Goal: Information Seeking & Learning: Understand process/instructions

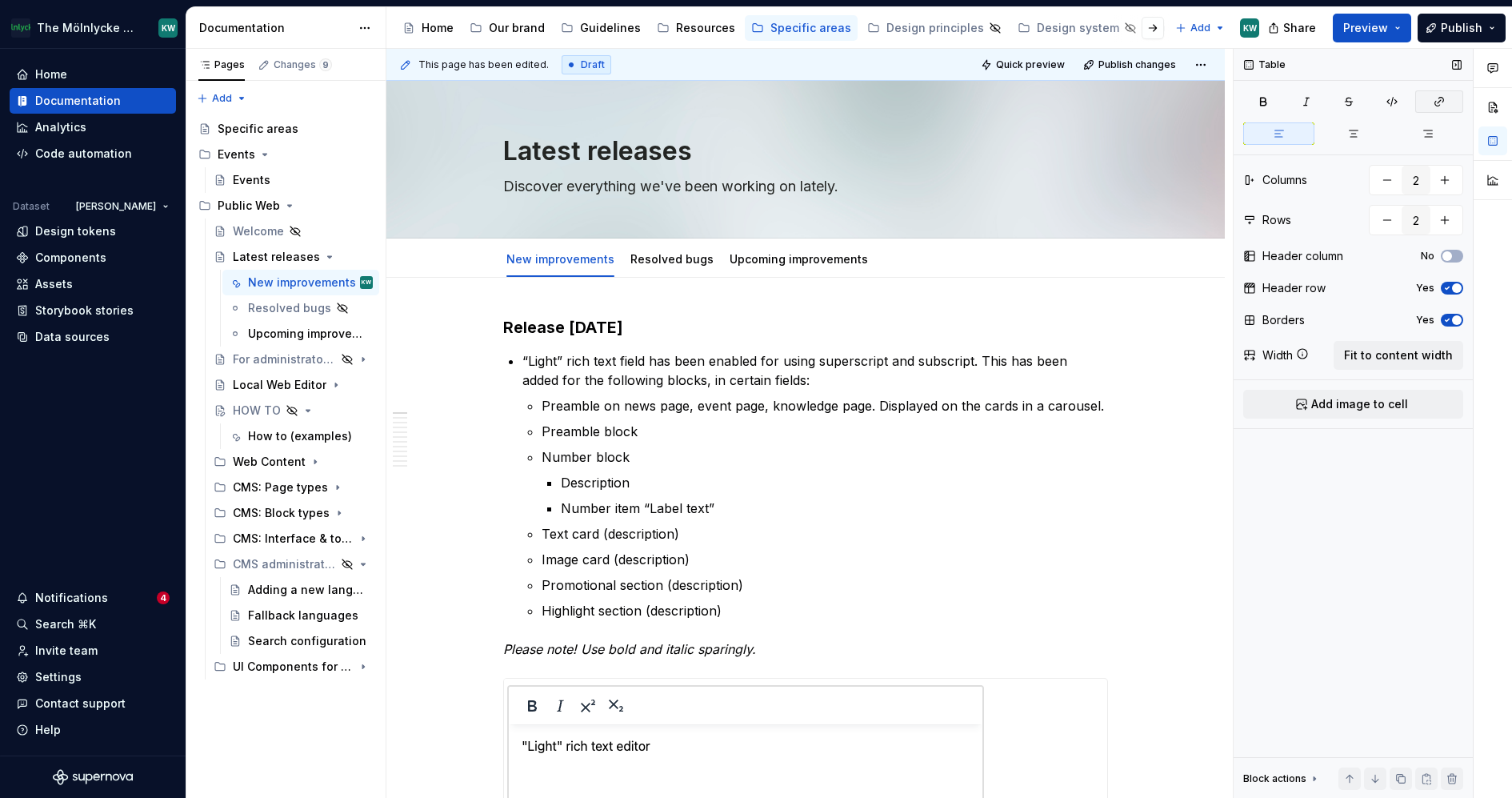
click at [1458, 90] on button "button" at bounding box center [1440, 101] width 48 height 22
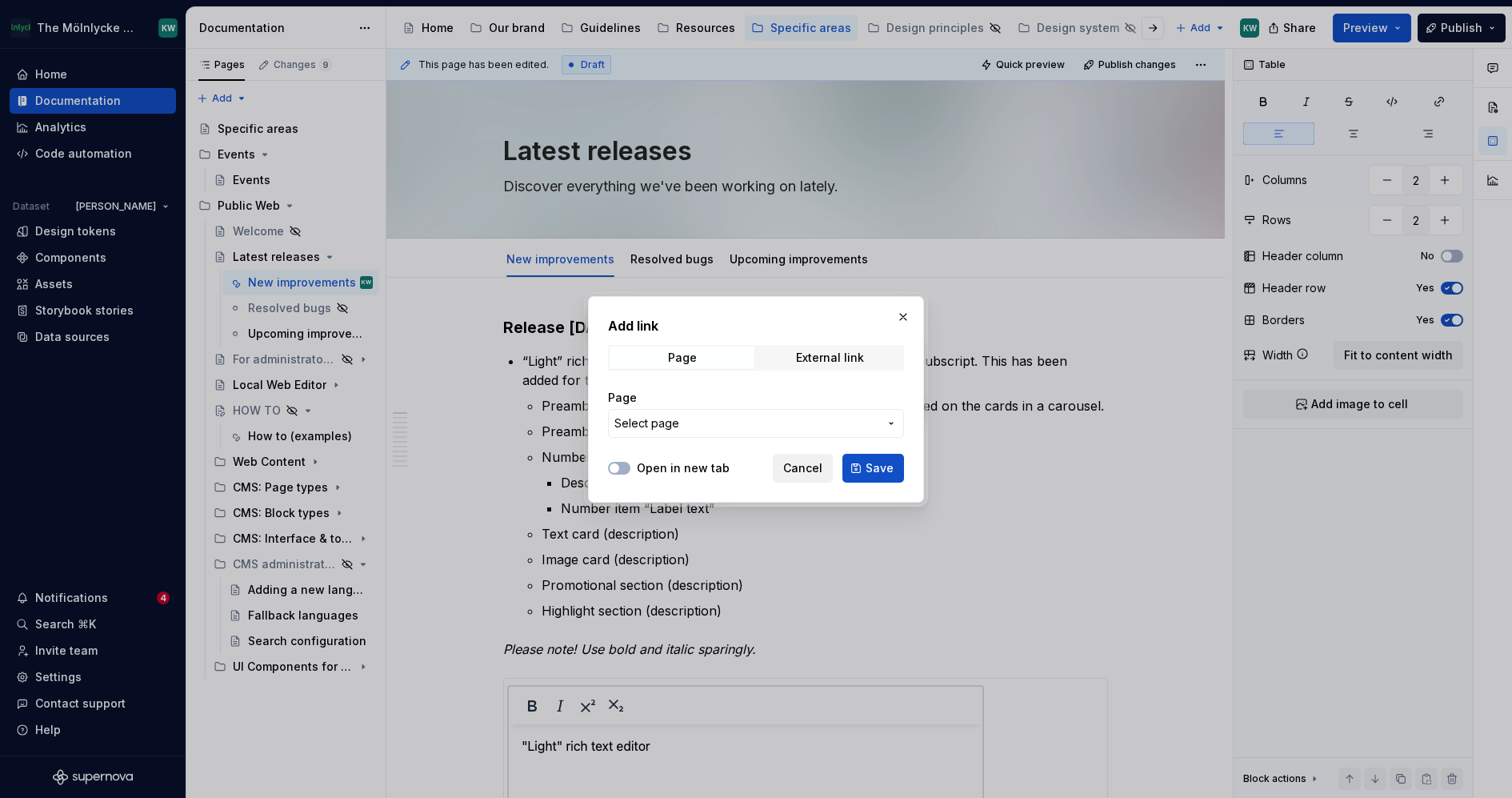
click at [798, 474] on span "Cancel" at bounding box center [803, 468] width 39 height 16
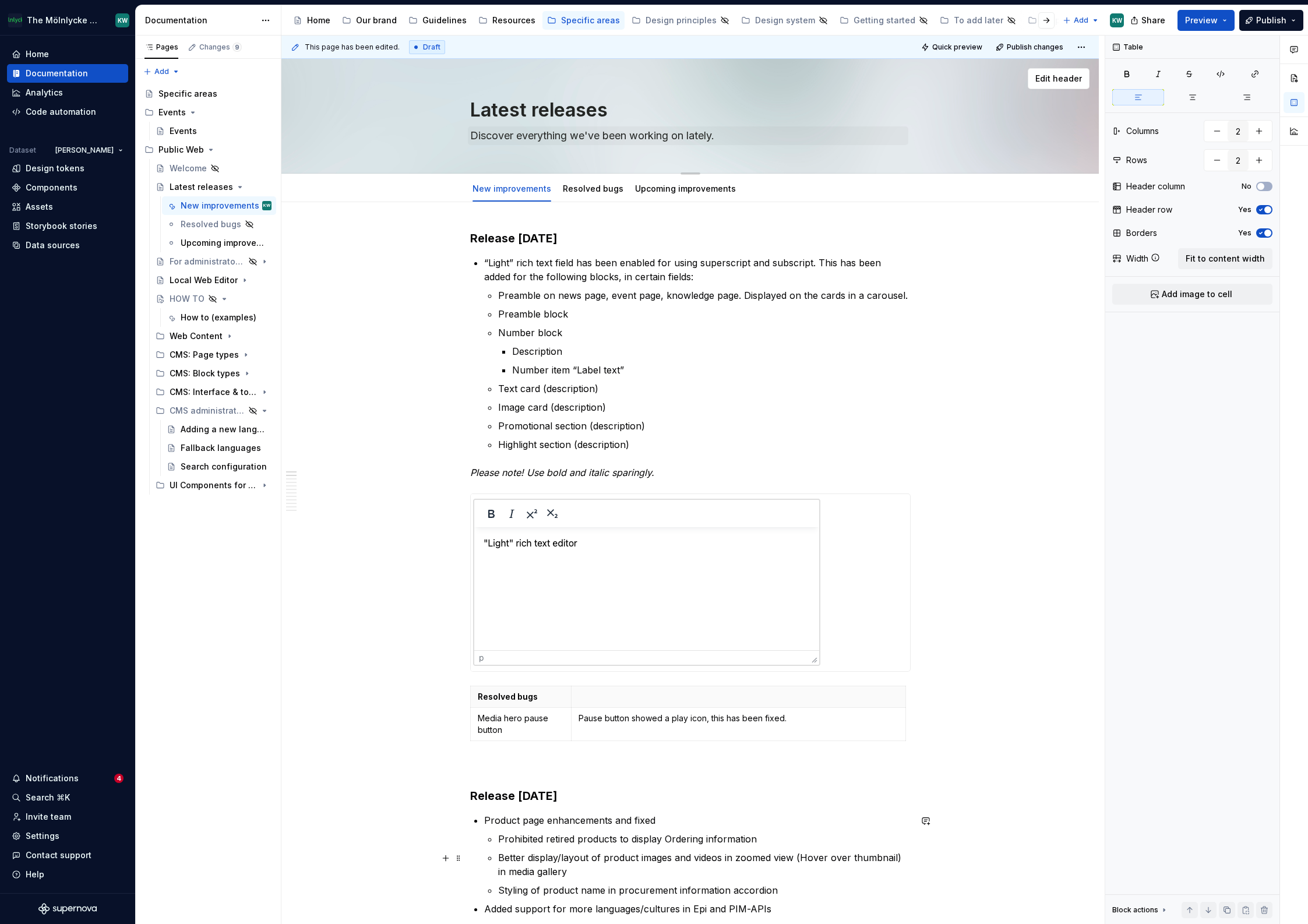
type textarea "*"
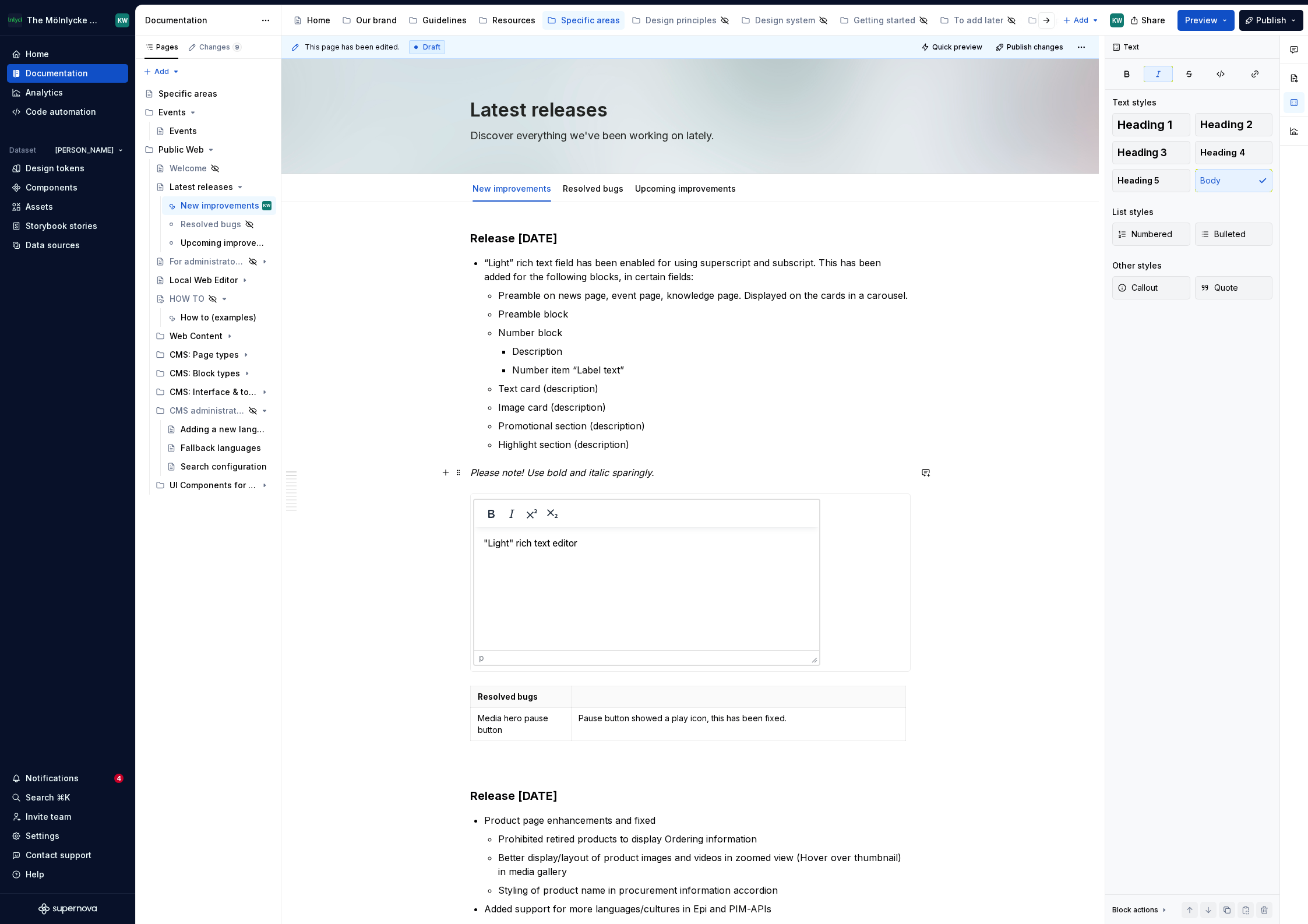
click at [527, 475] on em "Please note! Use bold and italic sparingly." at bounding box center [562, 472] width 184 height 11
click at [835, 581] on div at bounding box center [691, 583] width 439 height 177
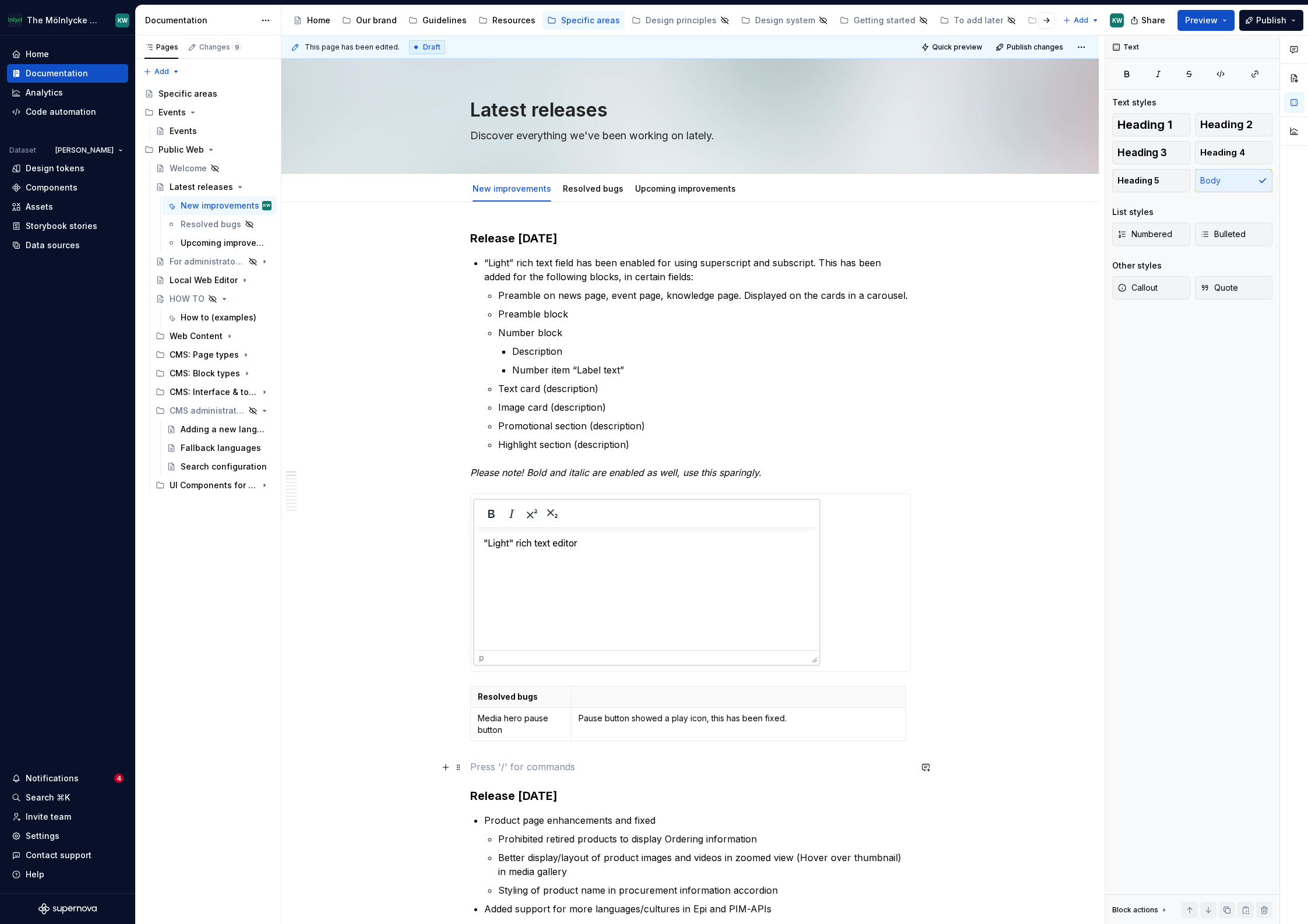
click at [679, 581] on p at bounding box center [691, 767] width 441 height 14
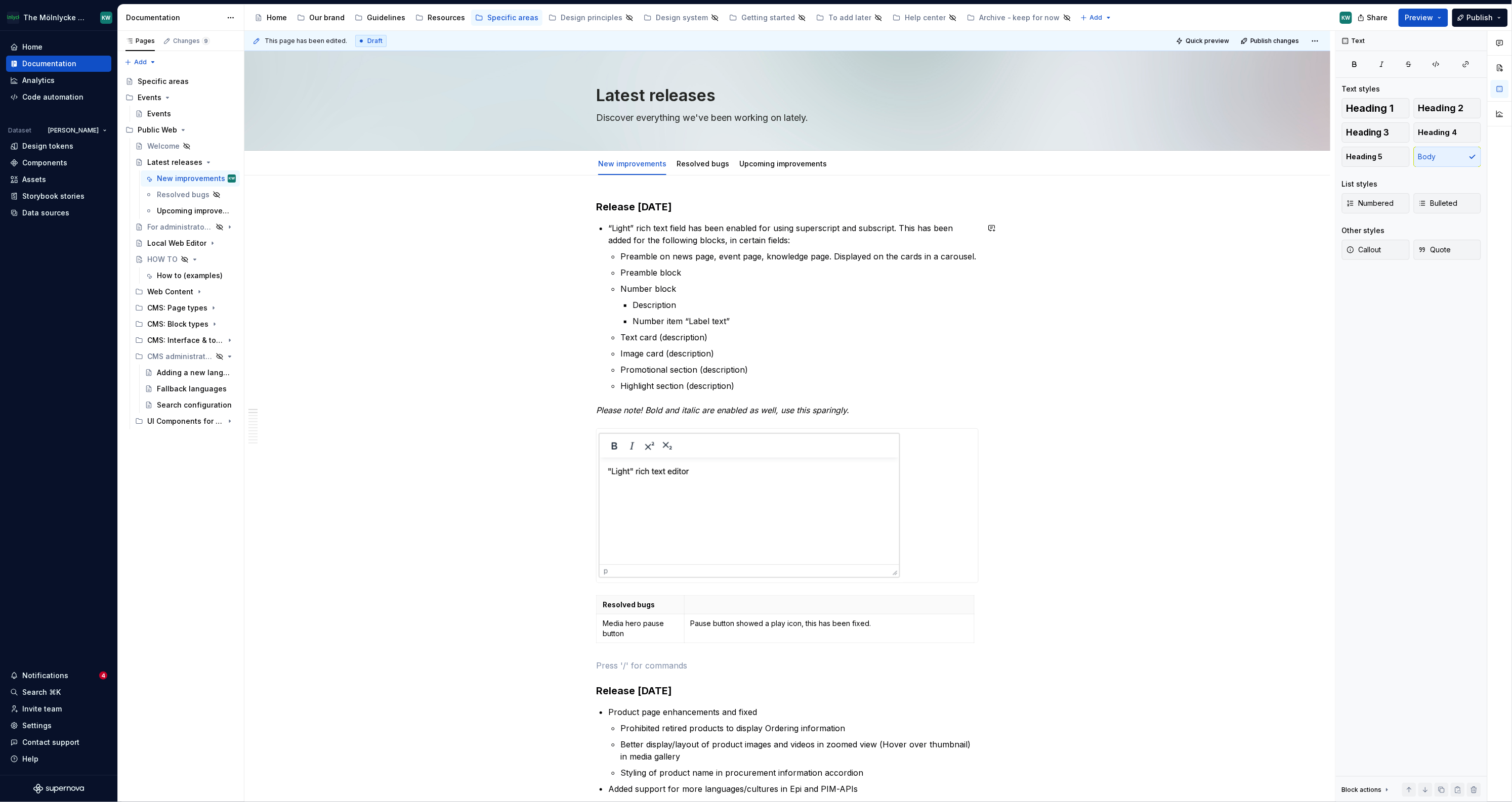
drag, startPoint x: 668, startPoint y: 201, endPoint x: 847, endPoint y: 232, distance: 181.7
click at [668, 201] on h3 "Release [DATE]" at bounding box center [788, 207] width 383 height 14
click at [866, 320] on p "Number item “Label text”" at bounding box center [806, 321] width 346 height 12
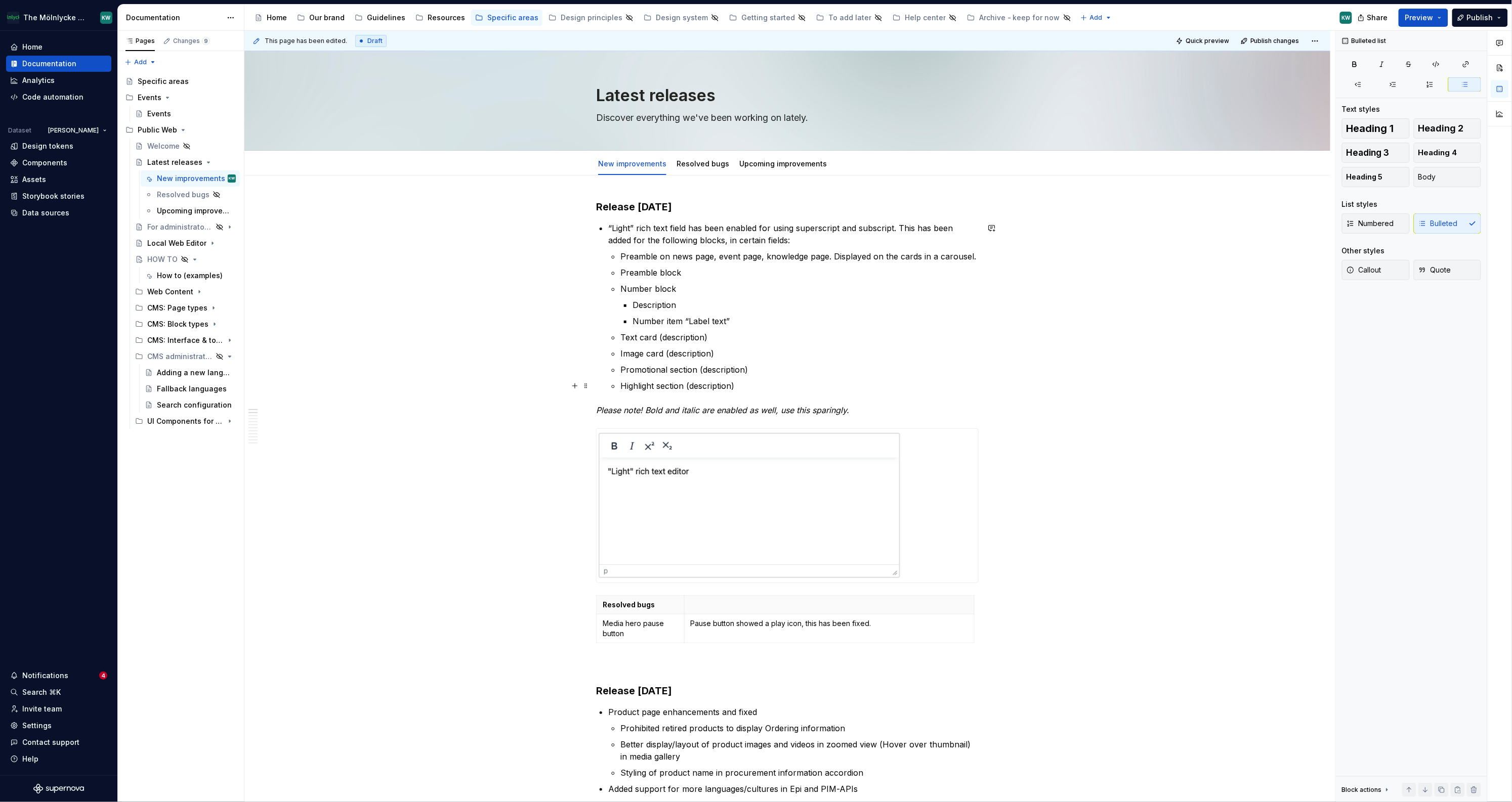
drag, startPoint x: 1246, startPoint y: 390, endPoint x: 1214, endPoint y: 429, distance: 50.4
click at [956, 390] on div "This page has been edited. Draft Quick preview Publish changes Latest releases …" at bounding box center [789, 417] width 1091 height 772
click at [670, 256] on p "Preamble on news page, event page, knowledge page. Displayed on the cards in a …" at bounding box center [799, 256] width 358 height 12
drag, startPoint x: 671, startPoint y: 255, endPoint x: 625, endPoint y: 253, distance: 46.0
click at [625, 253] on p "Preamble on news page, event page, knowledge page. Displayed on the cards in a …" at bounding box center [799, 256] width 358 height 12
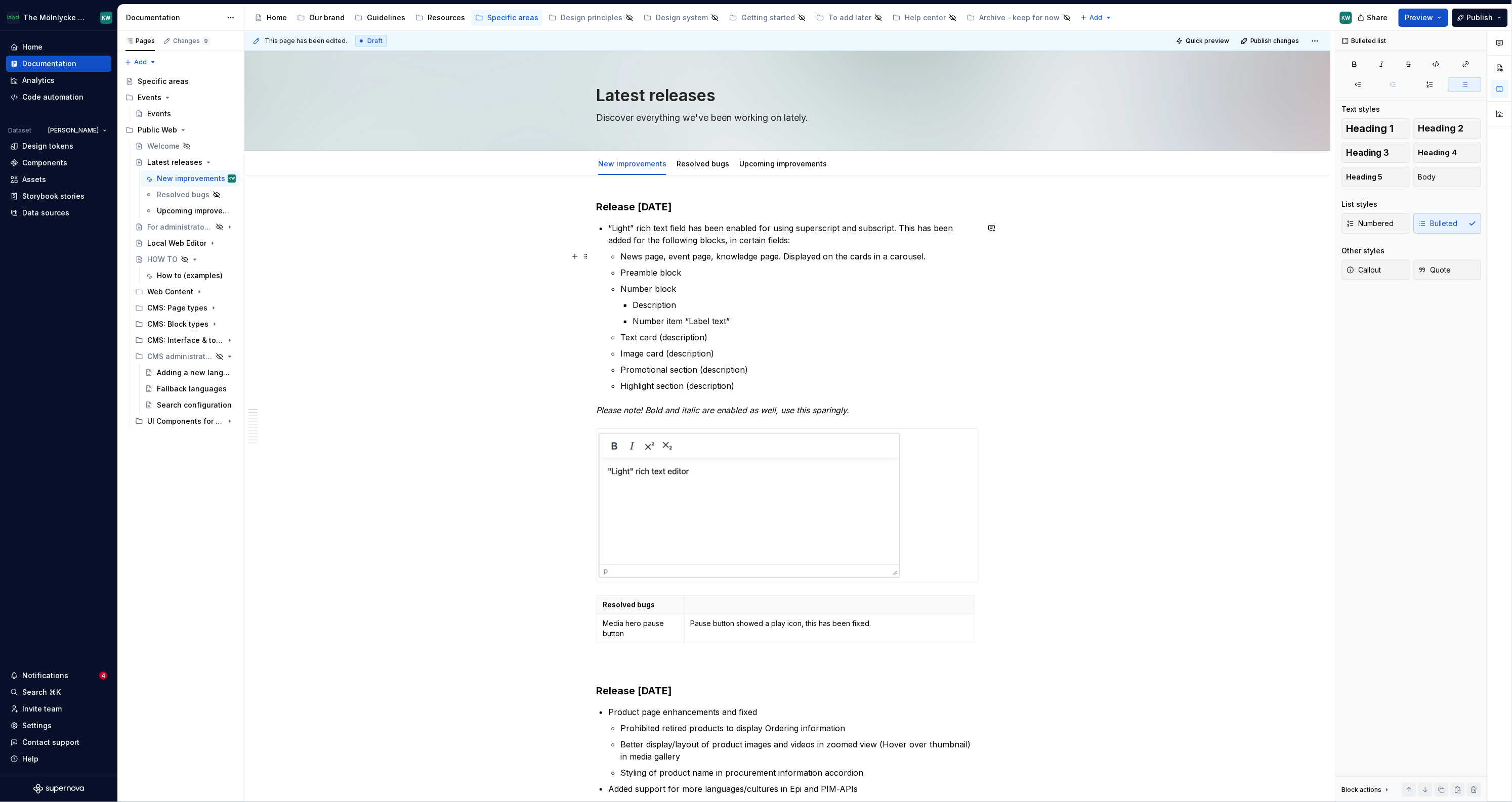
drag, startPoint x: 780, startPoint y: 259, endPoint x: 1136, endPoint y: 342, distance: 365.5
click at [781, 259] on p "News page, event page, knowledge page. Displayed on the cards in a carousel." at bounding box center [799, 256] width 358 height 12
click at [784, 255] on p "News page, event page, knowledge page: Preamble. Displayed on the cards in a ca…" at bounding box center [799, 256] width 358 height 12
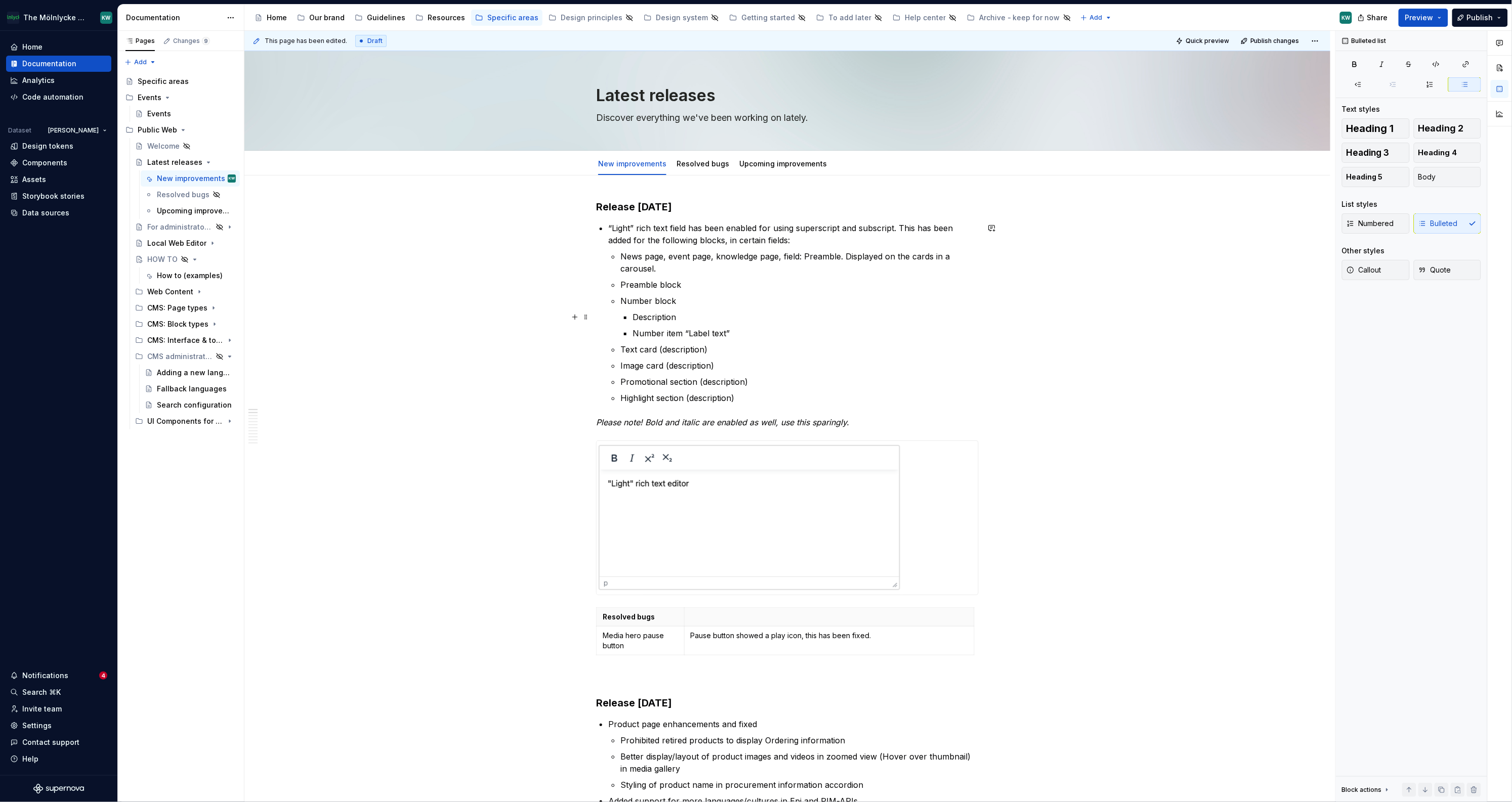
click at [629, 315] on li "Number block Description Number item “Label text”" at bounding box center [799, 317] width 358 height 45
click at [780, 332] on p "Number item “Label text”" at bounding box center [806, 333] width 346 height 12
click at [795, 258] on p "News page, event page, knowledge page, field: Preamble. Displayed on the cards …" at bounding box center [799, 262] width 358 height 24
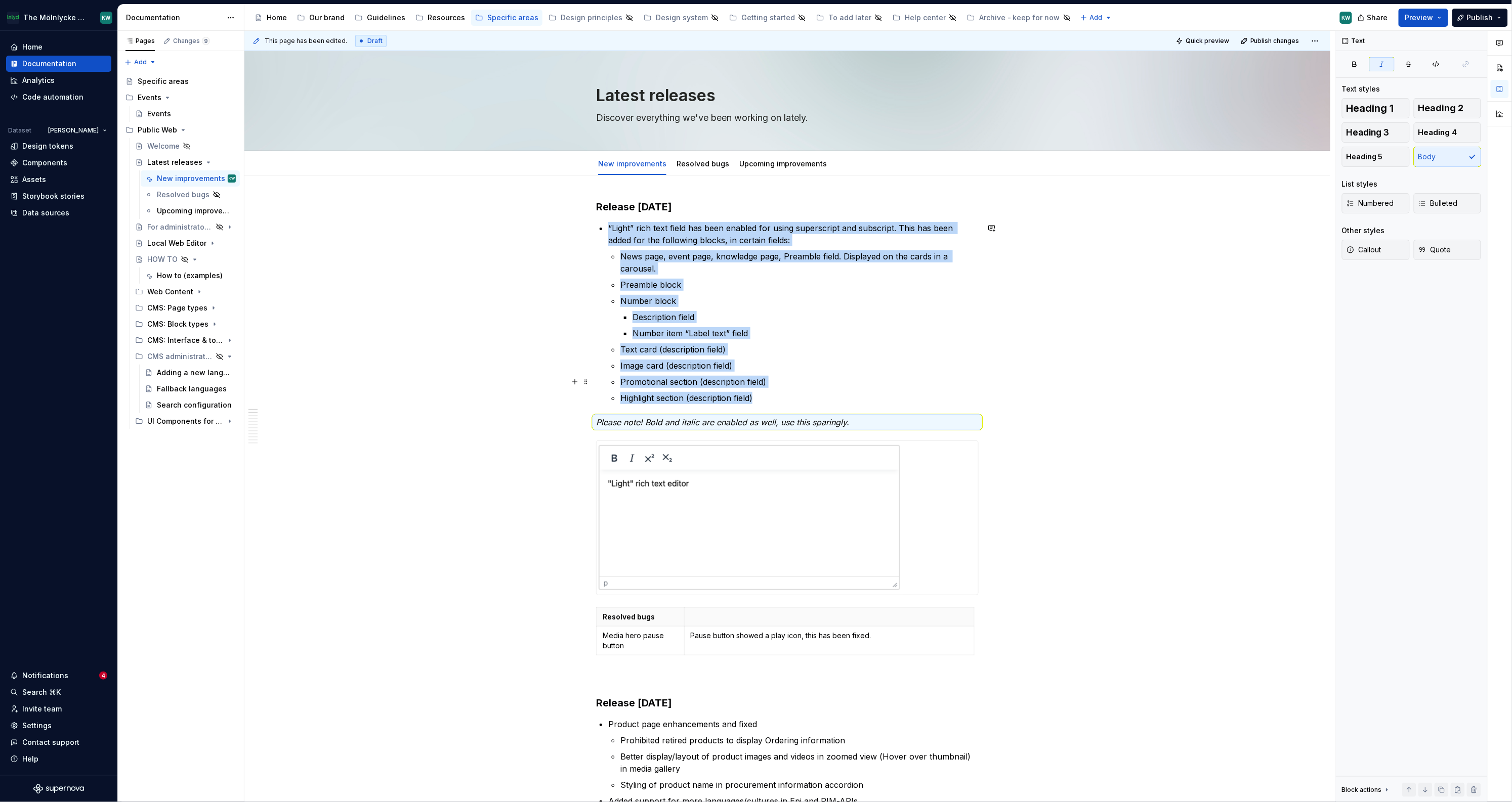
click at [956, 502] on div "This page has been edited. Draft Quick preview Publish changes Latest releases …" at bounding box center [789, 417] width 1091 height 772
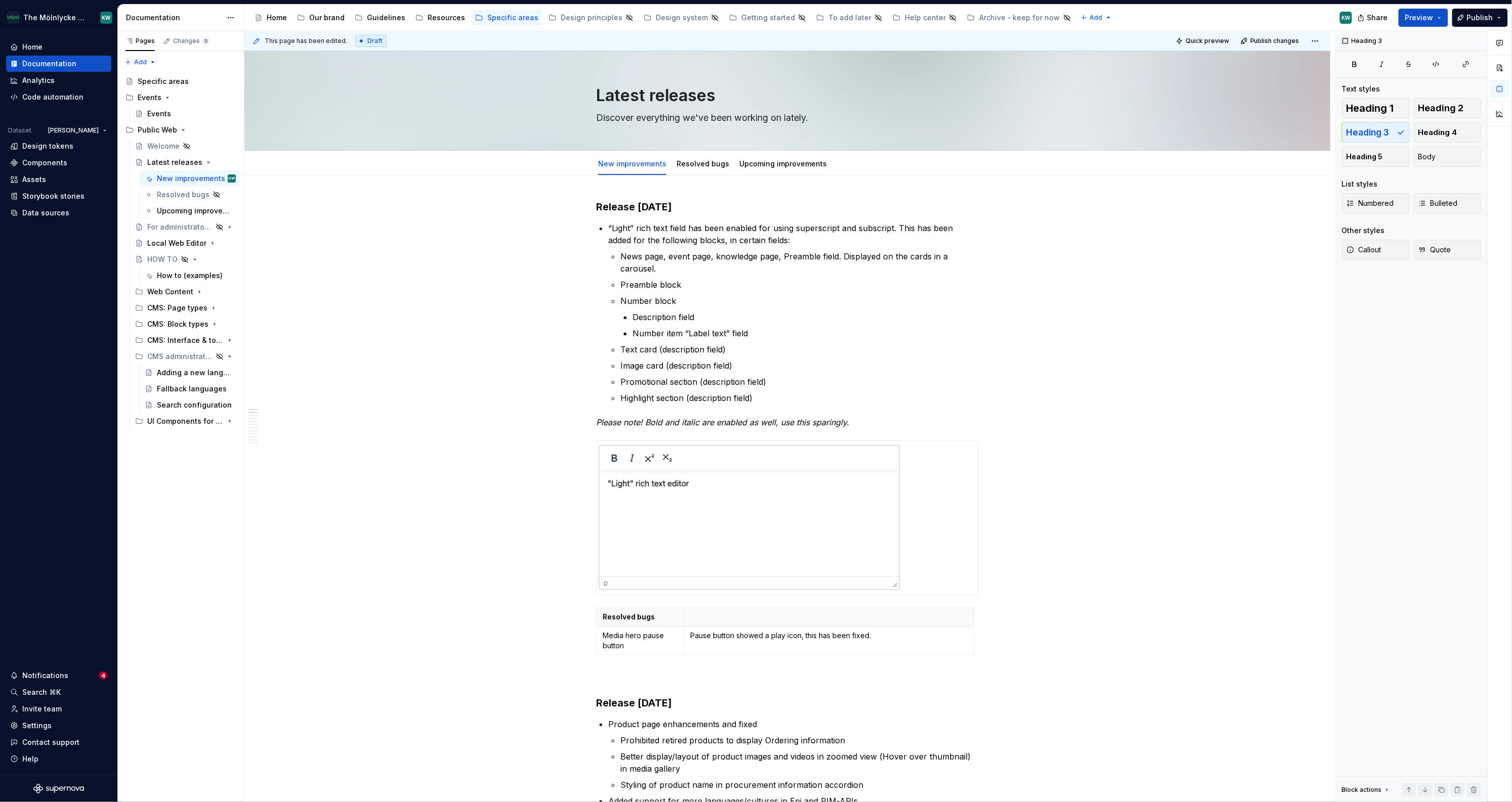
type textarea "*"
